Goal: Task Accomplishment & Management: Manage account settings

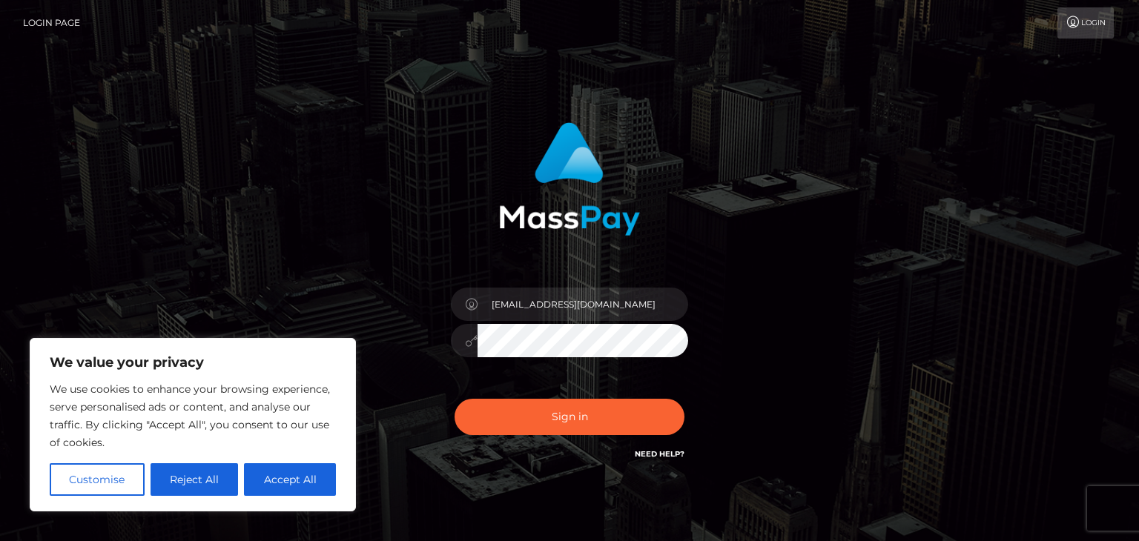
type input "quitterboi8889@outlook.com"
click at [278, 468] on button "Accept All" at bounding box center [290, 479] width 92 height 33
checkbox input "true"
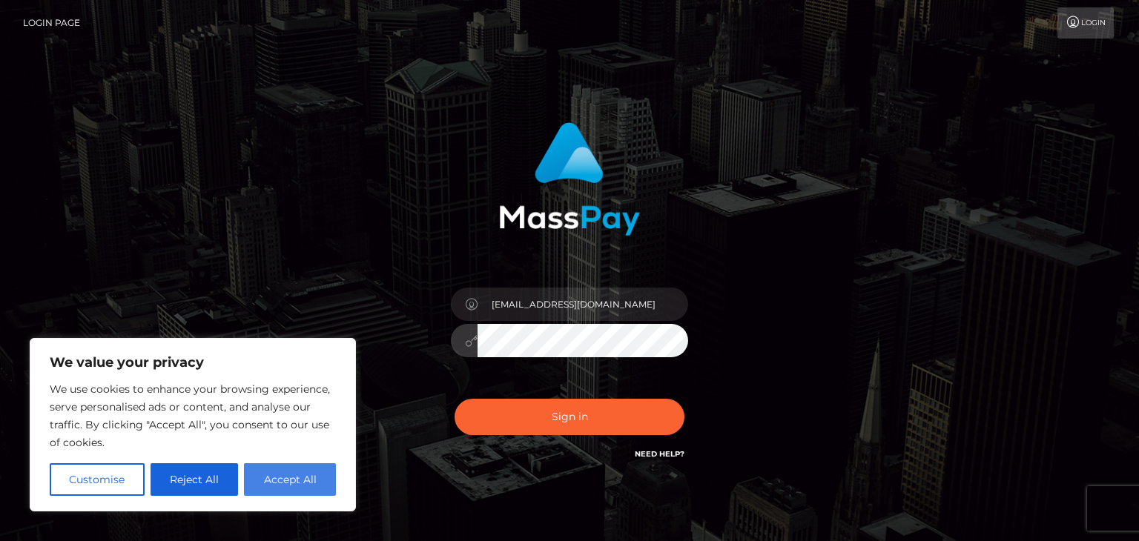
checkbox input "true"
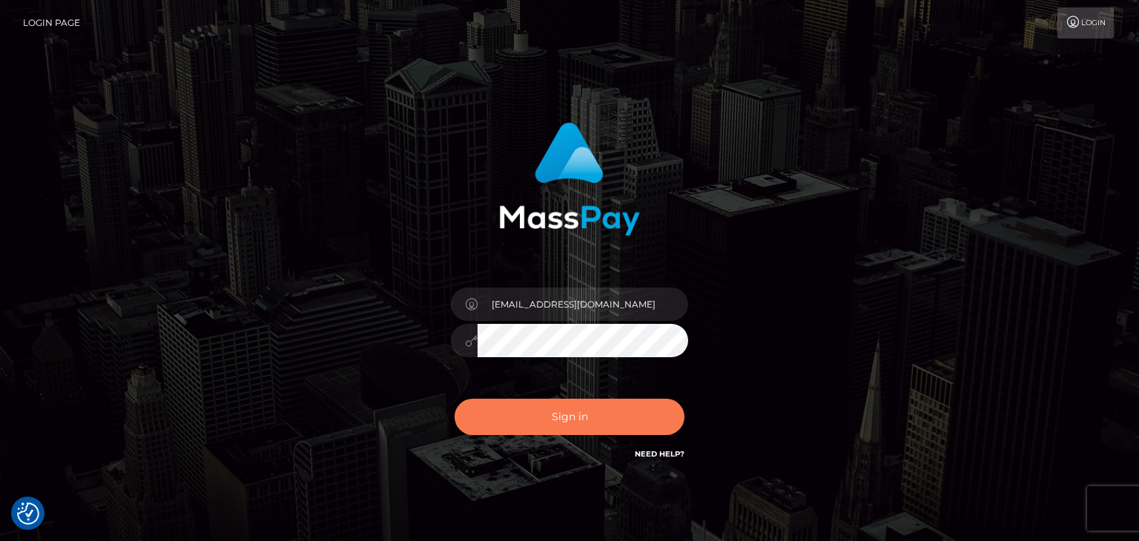
click at [628, 410] on button "Sign in" at bounding box center [570, 417] width 230 height 36
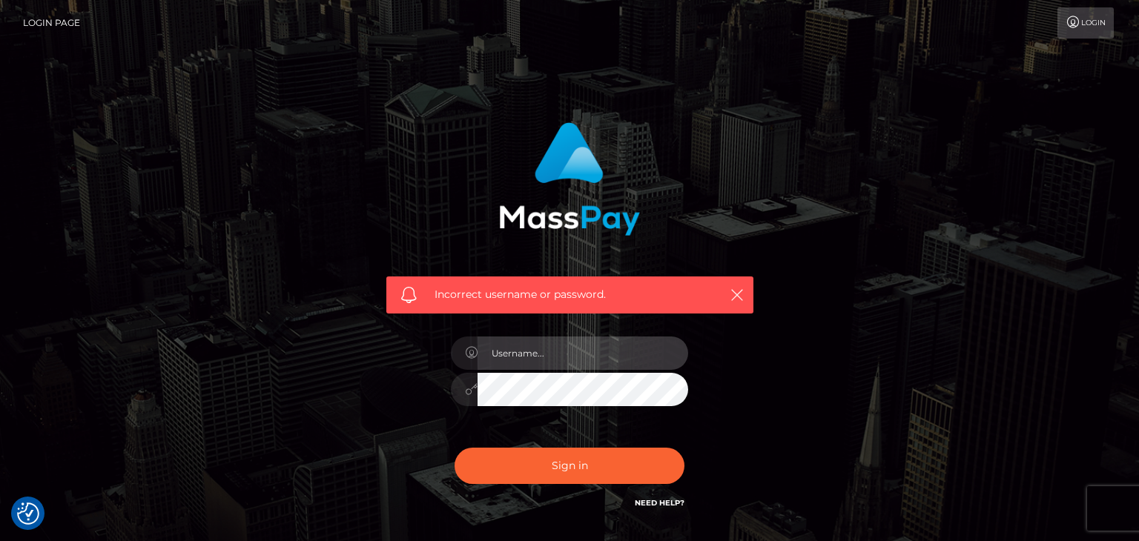
click at [555, 357] on input "text" at bounding box center [583, 353] width 211 height 33
type input "[EMAIL_ADDRESS][DOMAIN_NAME]"
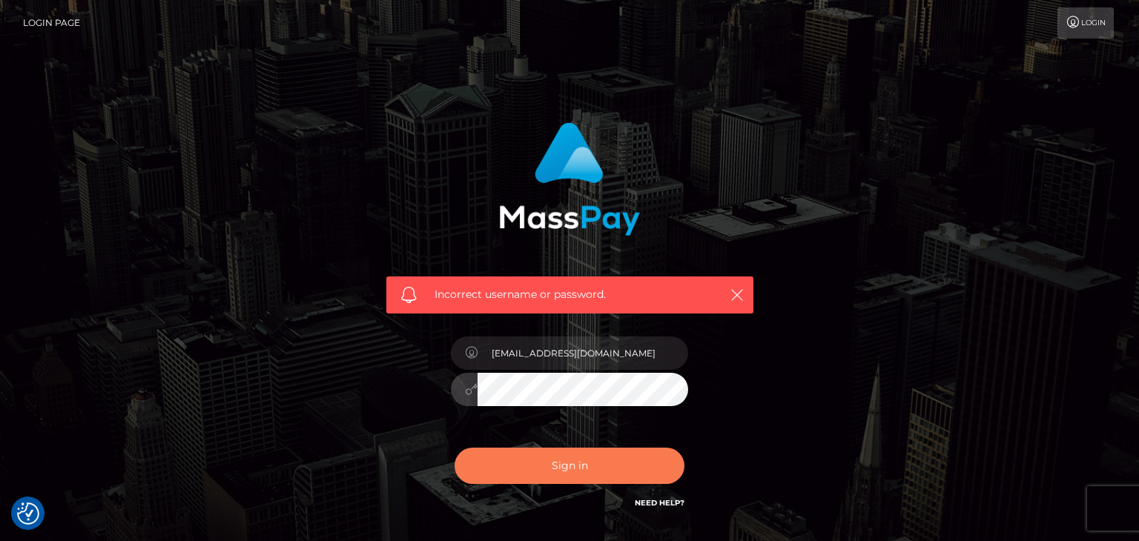
click at [562, 449] on button "Sign in" at bounding box center [570, 466] width 230 height 36
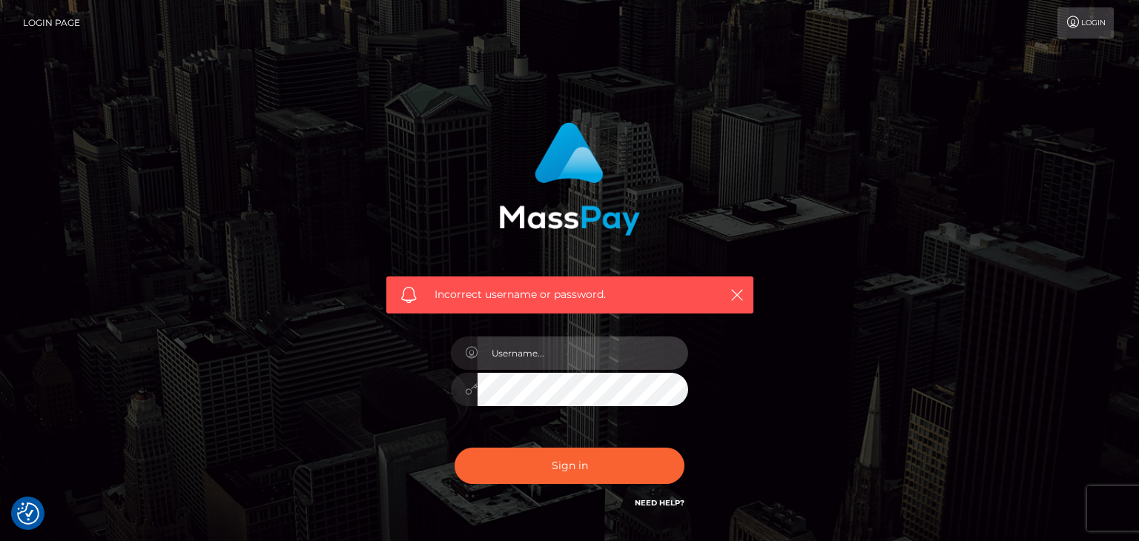
click at [558, 356] on input "text" at bounding box center [583, 353] width 211 height 33
type input "GoddessMichelle10@outlook.com"
click at [455, 448] on button "Sign in" at bounding box center [570, 466] width 230 height 36
click at [535, 360] on input "text" at bounding box center [583, 353] width 211 height 33
type input "quitterboi8889@outlook.com"
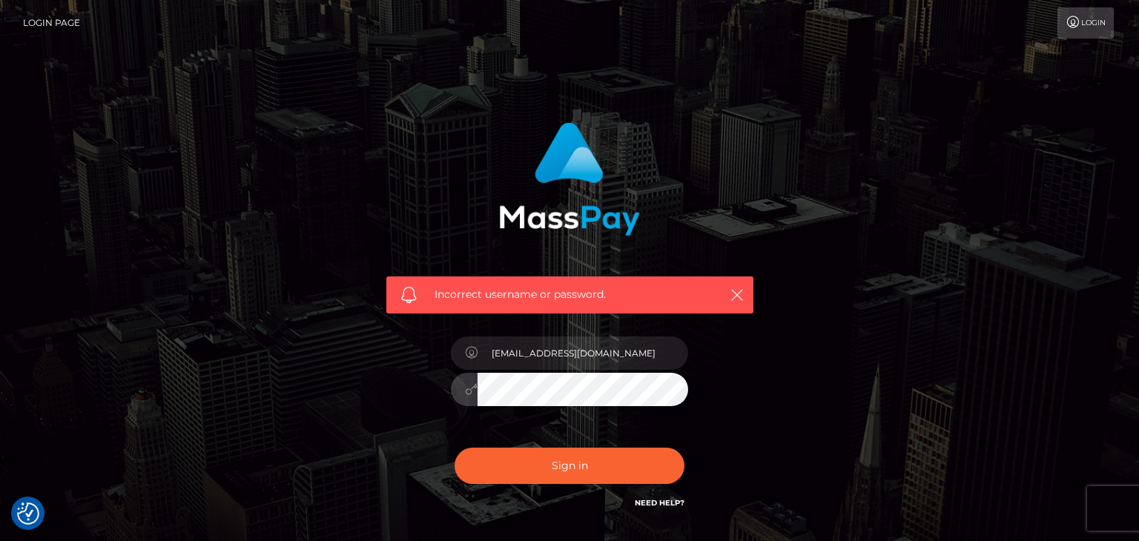
click at [455, 448] on button "Sign in" at bounding box center [570, 466] width 230 height 36
click at [524, 340] on input "text" at bounding box center [583, 353] width 211 height 33
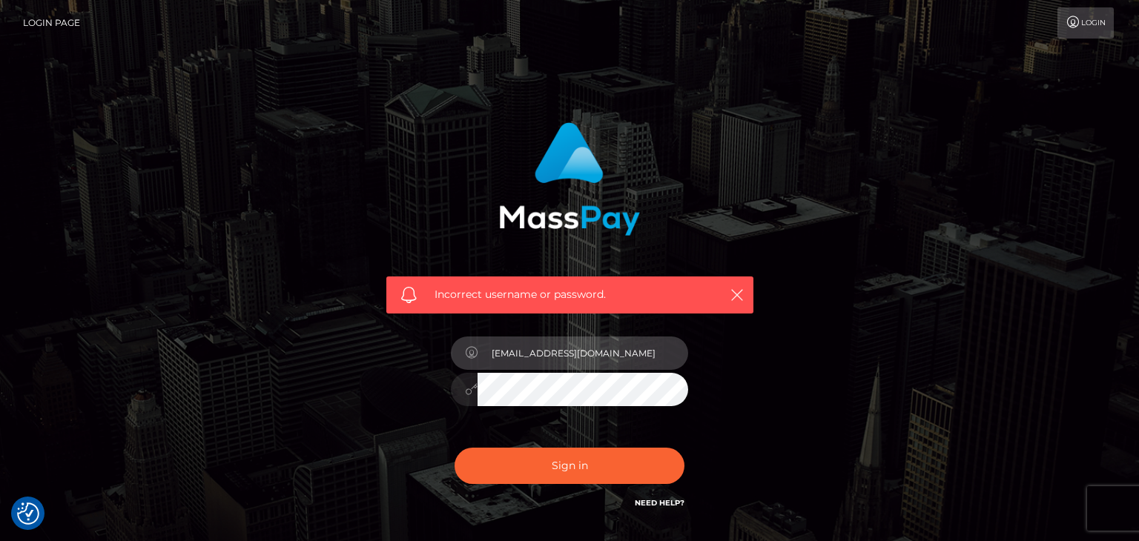
type input "[EMAIL_ADDRESS][DOMAIN_NAME]"
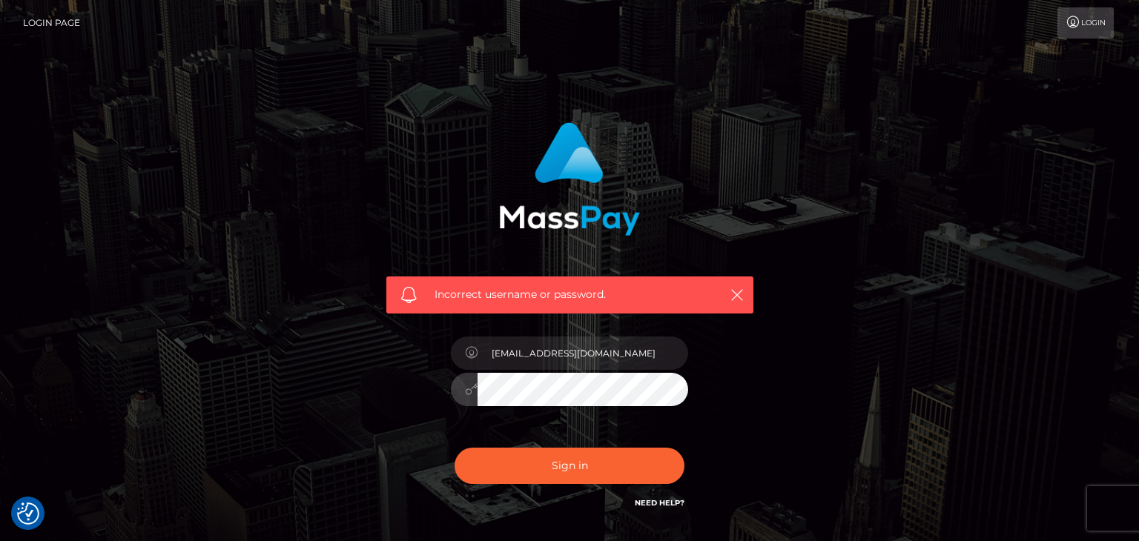
click at [455, 448] on button "Sign in" at bounding box center [570, 466] width 230 height 36
click at [576, 354] on input "text" at bounding box center [583, 353] width 211 height 33
click at [679, 503] on link "Need Help?" at bounding box center [660, 503] width 50 height 10
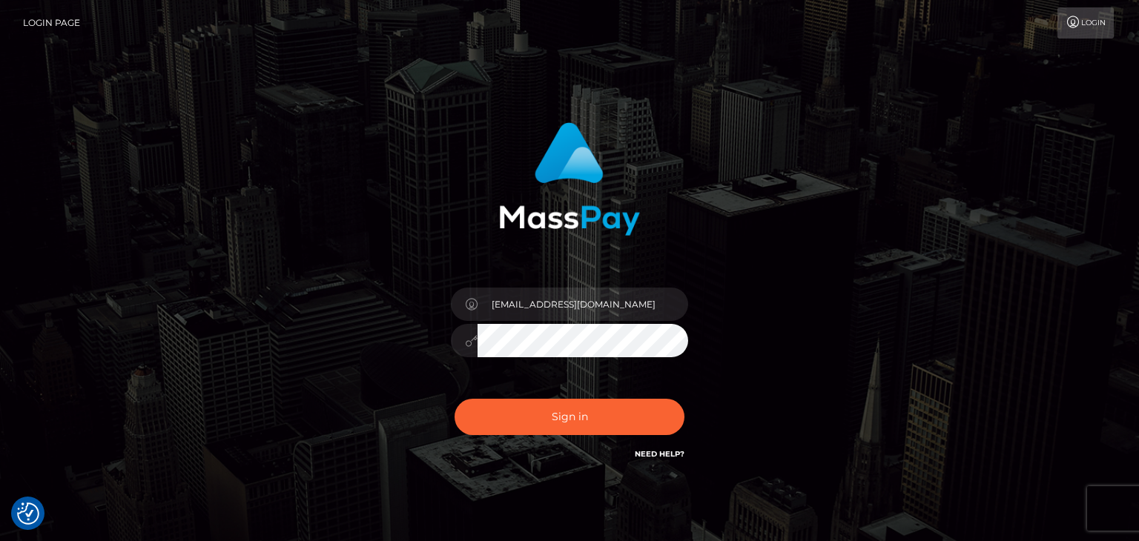
scroll to position [59, 0]
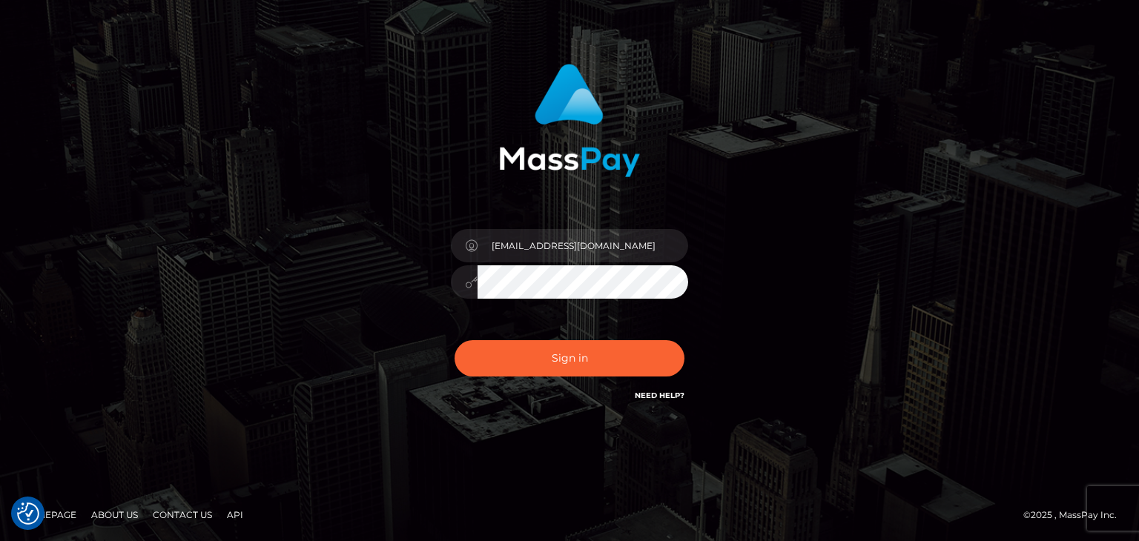
click at [658, 398] on link "Need Help?" at bounding box center [660, 396] width 50 height 10
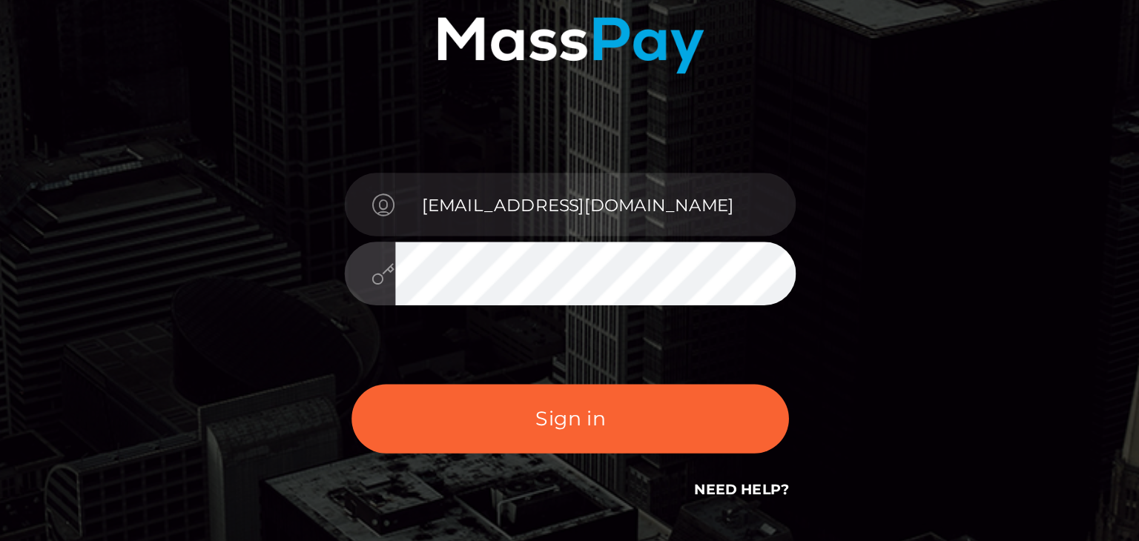
scroll to position [59, 0]
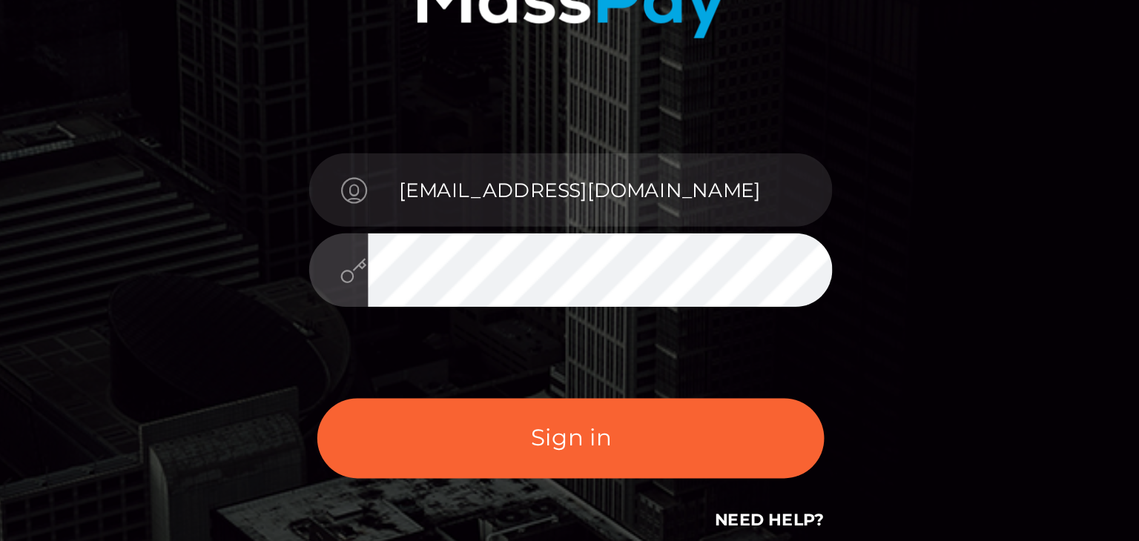
click at [455, 340] on button "Sign in" at bounding box center [570, 358] width 230 height 36
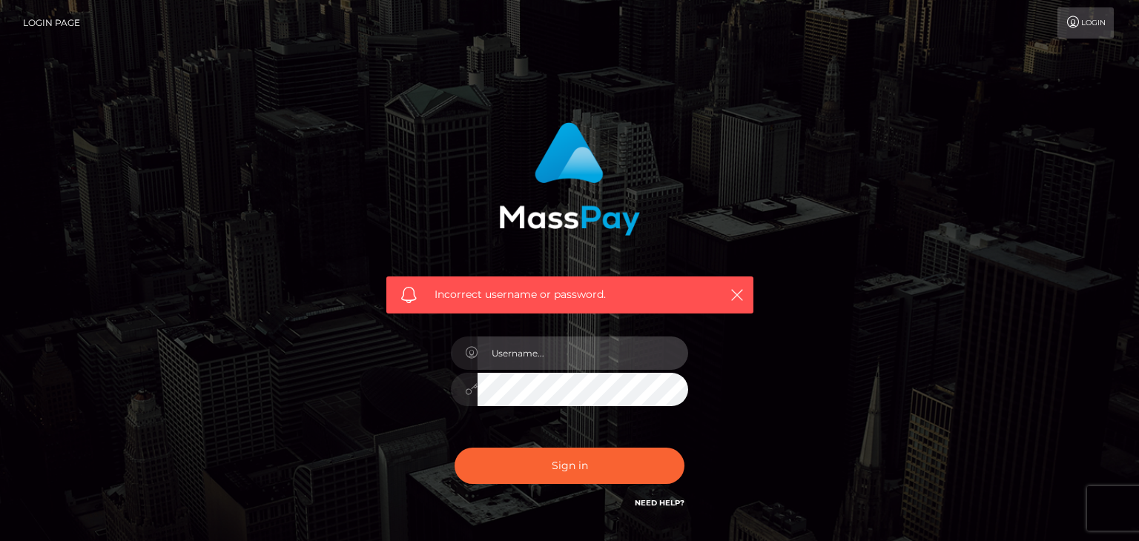
click at [557, 357] on input "text" at bounding box center [583, 353] width 211 height 33
type input "quitterboi8889@outlook.com"
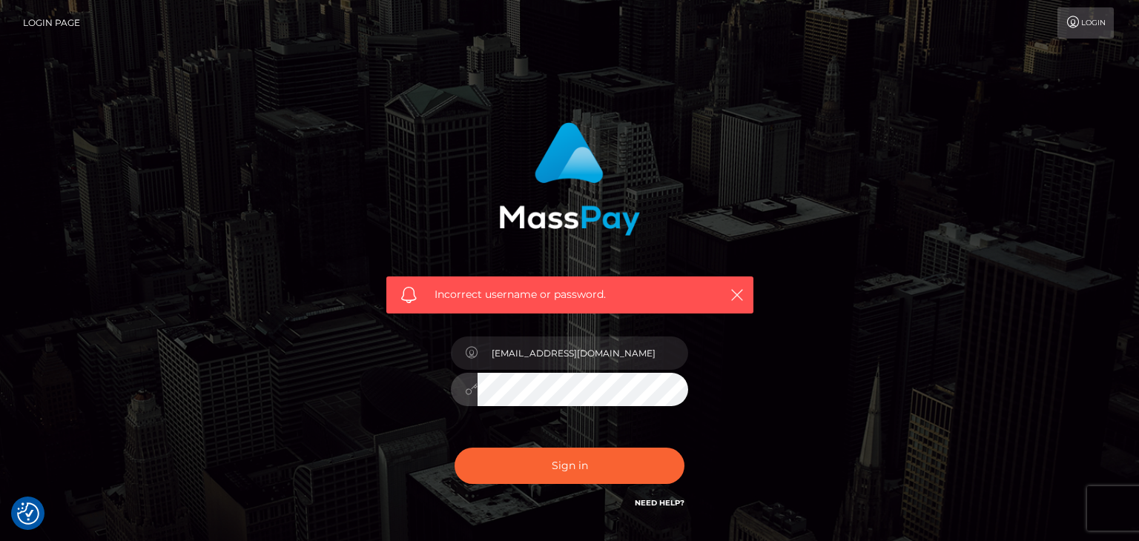
click at [455, 448] on button "Sign in" at bounding box center [570, 466] width 230 height 36
click at [508, 357] on input "text" at bounding box center [583, 353] width 211 height 33
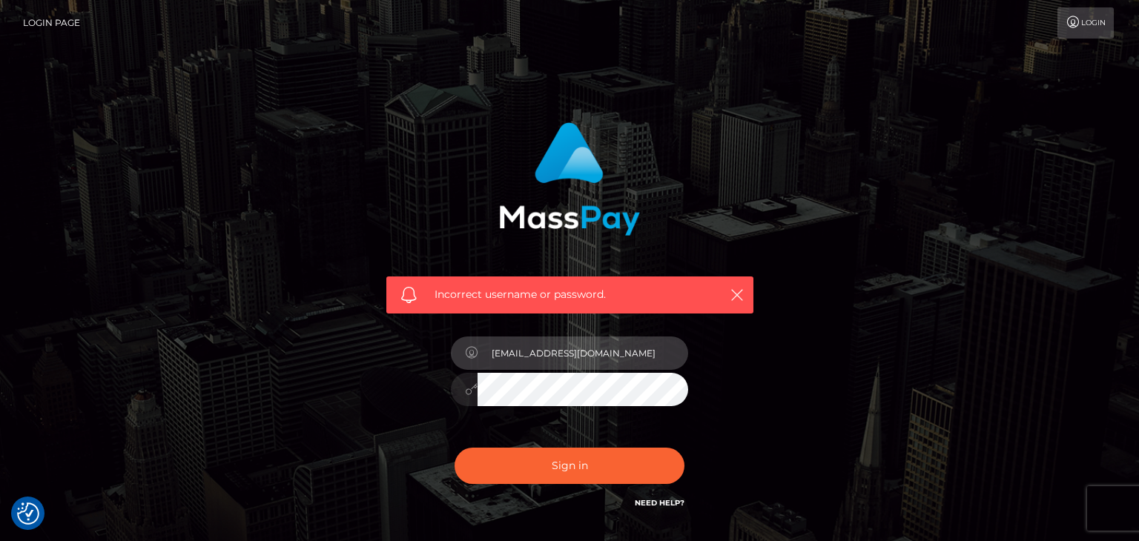
type input "[EMAIL_ADDRESS][DOMAIN_NAME]"
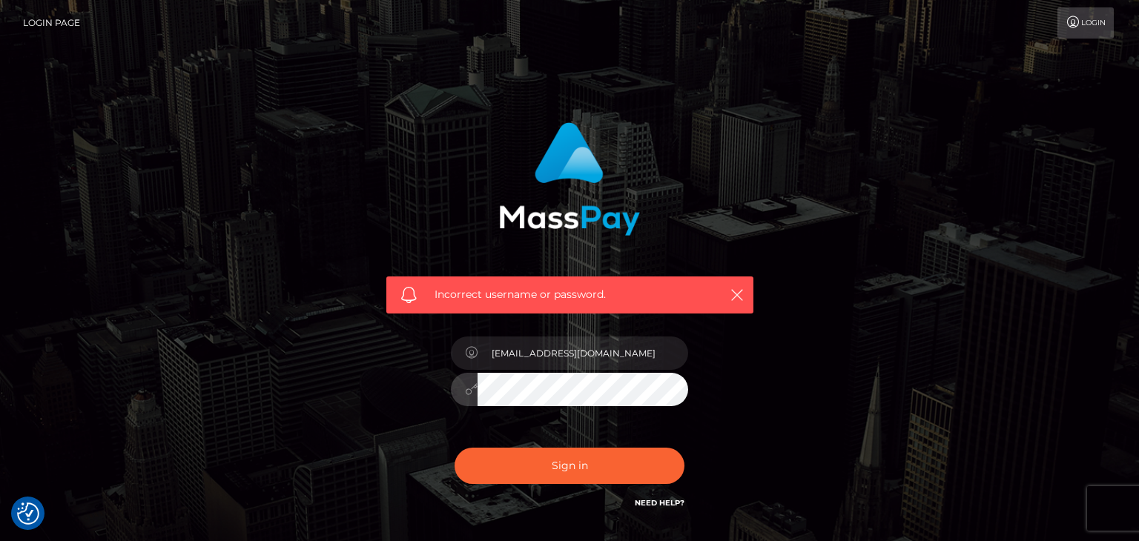
click at [455, 448] on button "Sign in" at bounding box center [570, 466] width 230 height 36
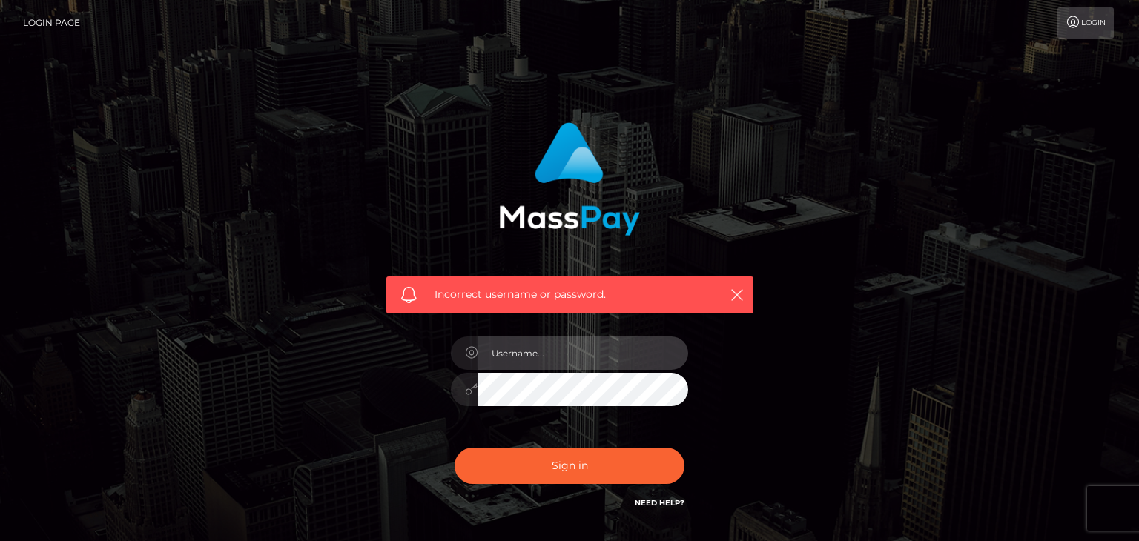
click at [557, 360] on input "text" at bounding box center [583, 353] width 211 height 33
type input "[EMAIL_ADDRESS][DOMAIN_NAME]"
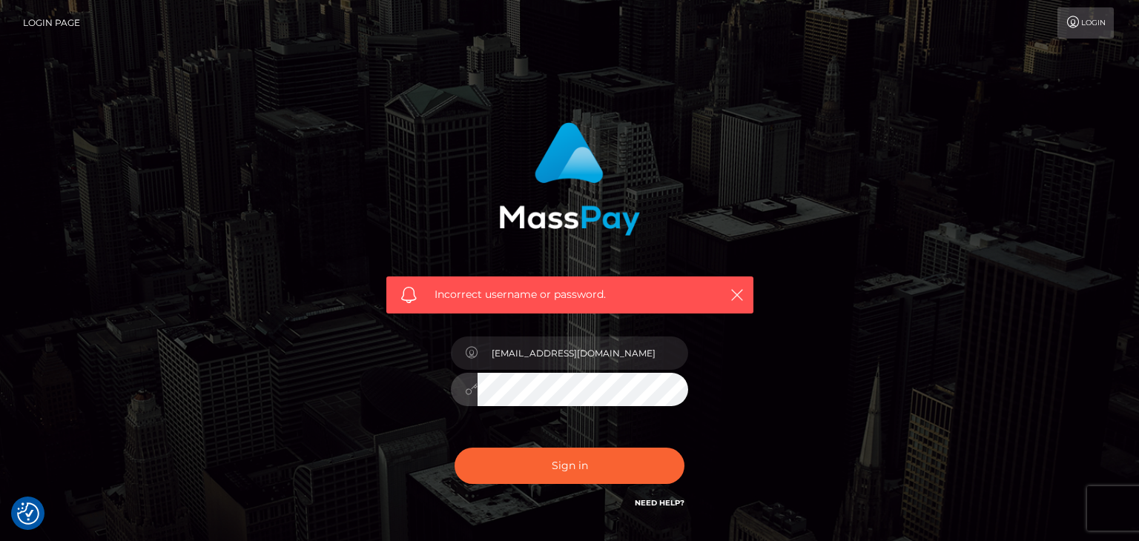
click at [455, 448] on button "Sign in" at bounding box center [570, 466] width 230 height 36
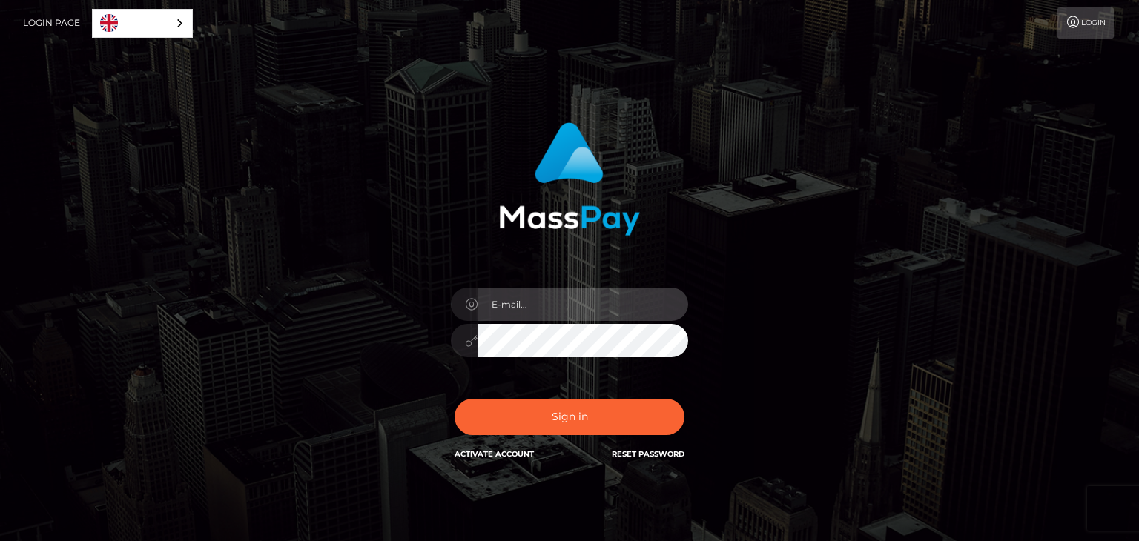
click at [581, 298] on input "email" at bounding box center [583, 304] width 211 height 33
type input "[EMAIL_ADDRESS][DOMAIN_NAME]"
click at [455, 399] on button "Sign in" at bounding box center [570, 417] width 230 height 36
